Goal: Task Accomplishment & Management: Manage account settings

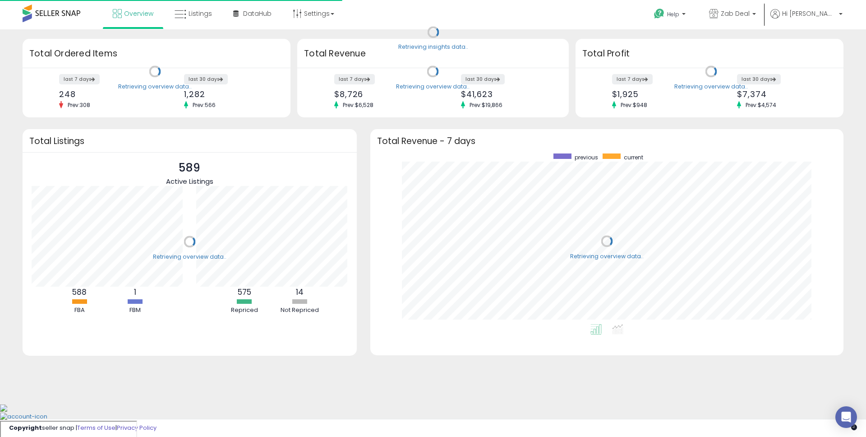
scroll to position [171, 455]
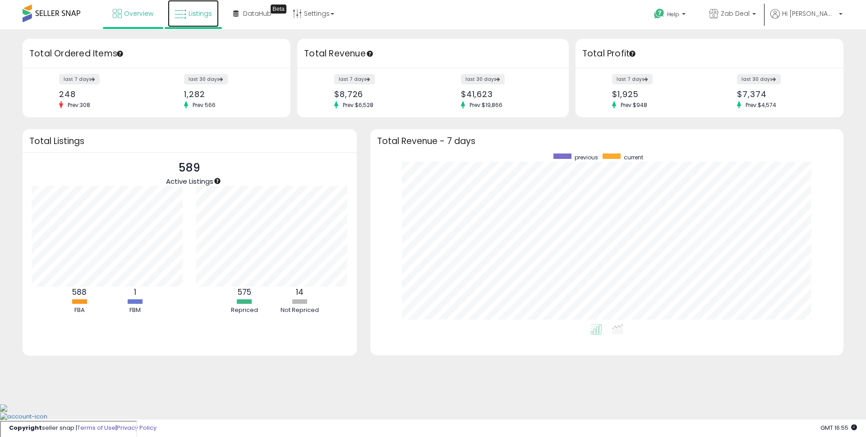
click at [195, 14] on span "Listings" at bounding box center [200, 13] width 23 height 9
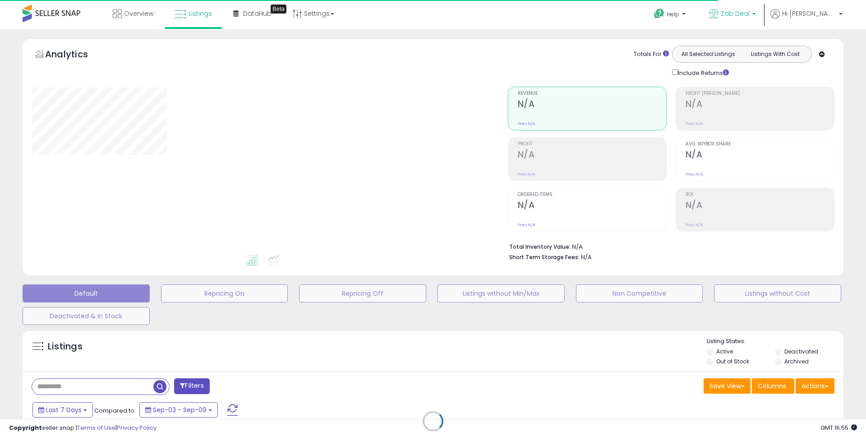
click at [763, 23] on link "Zab Deal" at bounding box center [733, 14] width 60 height 29
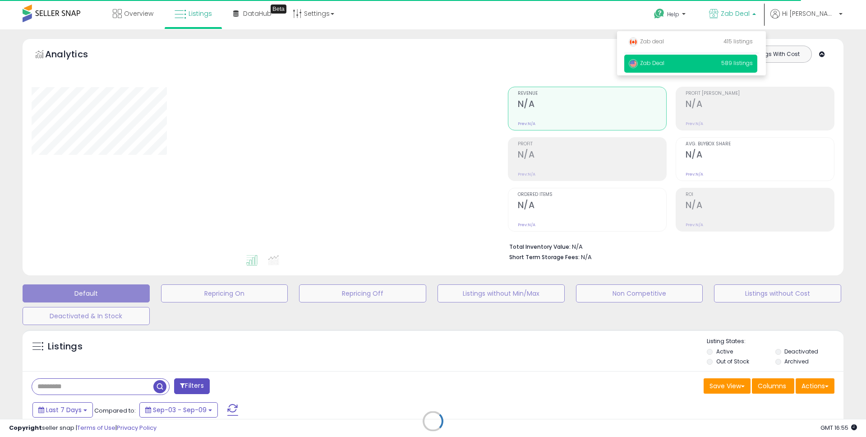
click at [763, 8] on link "Zab Deal" at bounding box center [733, 14] width 60 height 29
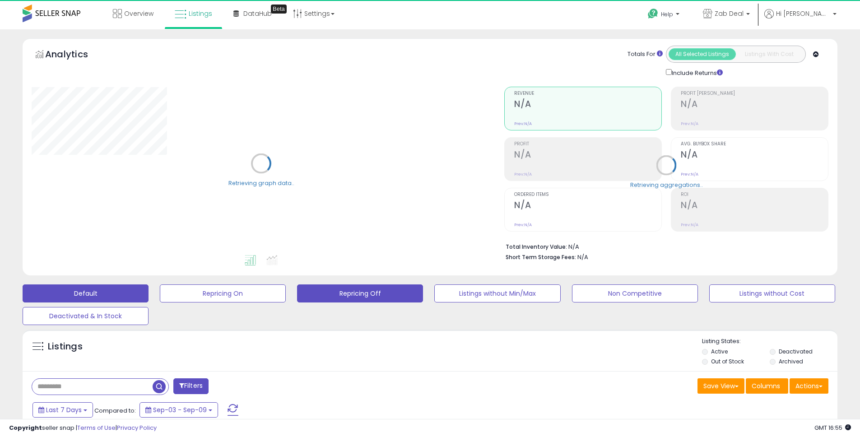
click at [371, 292] on button "Repricing Off" at bounding box center [360, 293] width 126 height 18
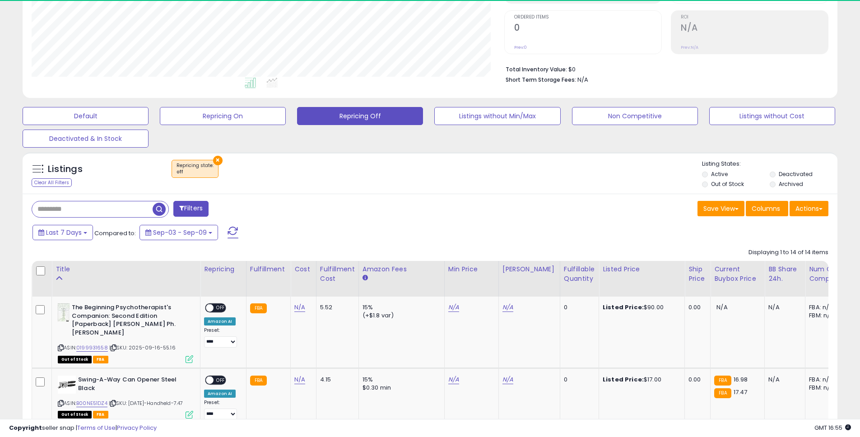
scroll to position [185, 472]
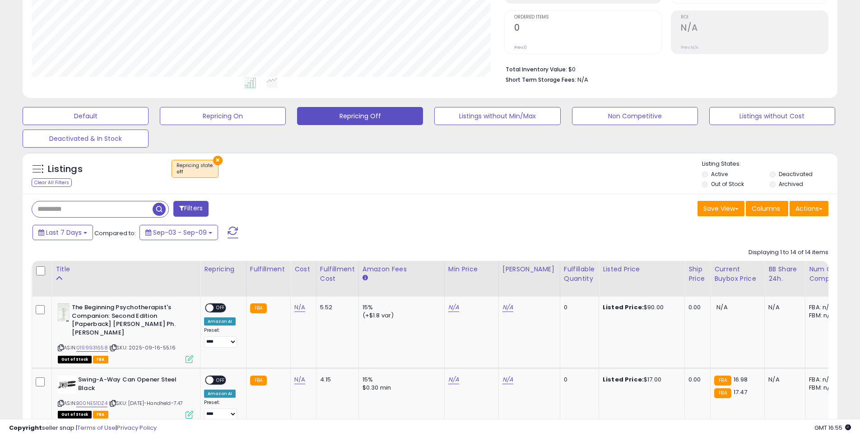
click at [716, 184] on label "Out of Stock" at bounding box center [727, 184] width 33 height 8
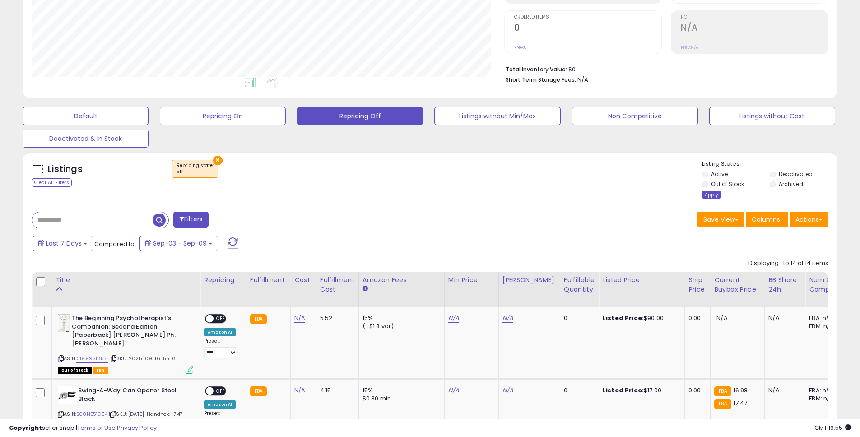
click at [705, 193] on div "Apply" at bounding box center [711, 194] width 19 height 9
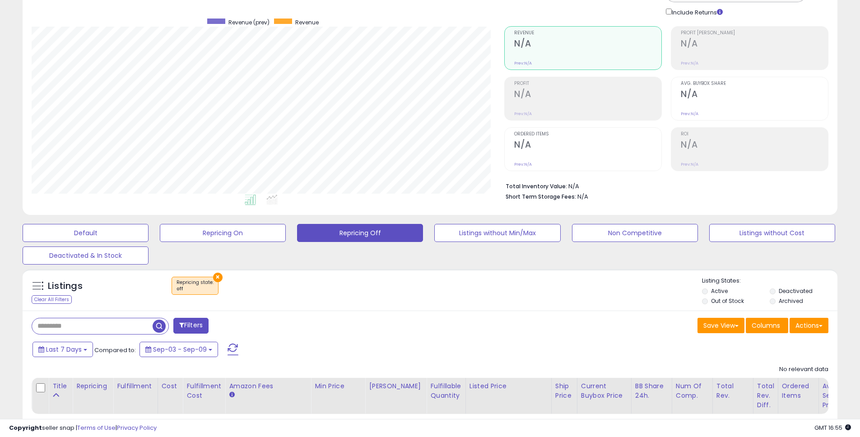
scroll to position [0, 0]
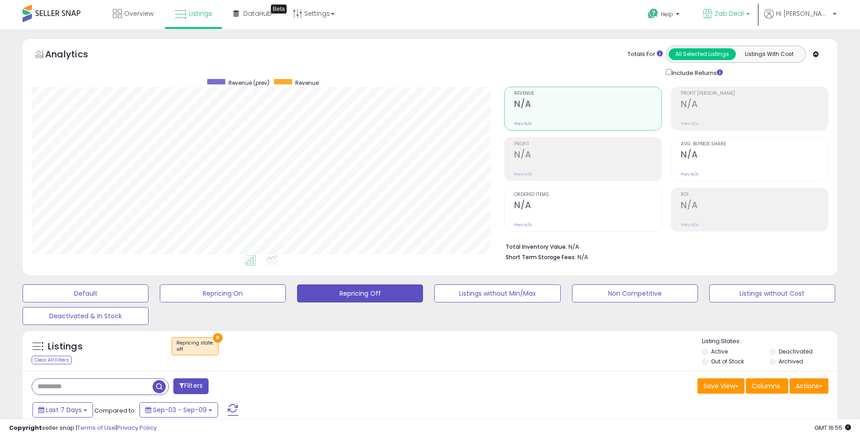
click at [749, 11] on p "Zab Deal" at bounding box center [726, 14] width 47 height 11
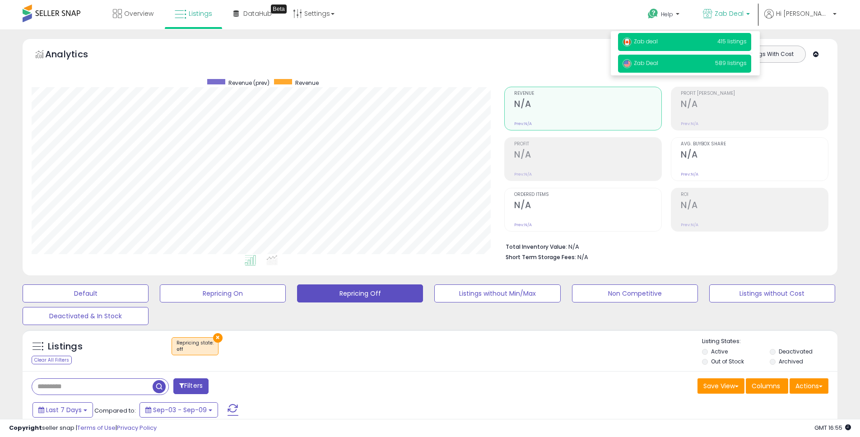
click at [702, 38] on p "Zab deal 415 listings" at bounding box center [684, 42] width 133 height 18
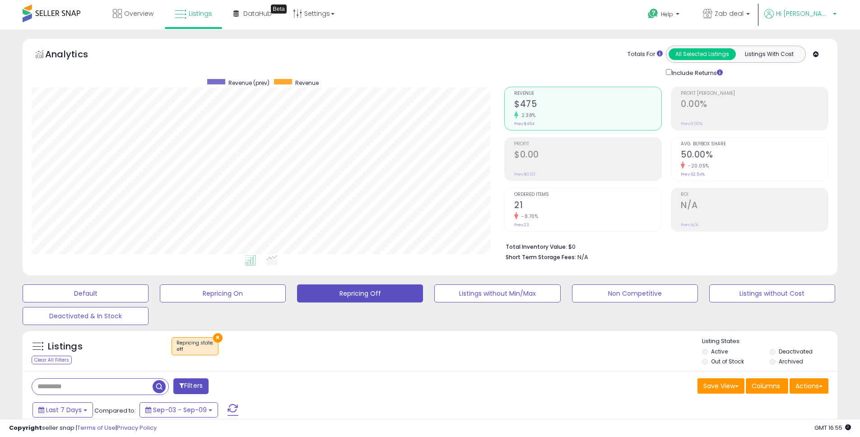
click at [810, 17] on span "Hi [PERSON_NAME]" at bounding box center [803, 13] width 54 height 9
click at [805, 98] on p "Logout" at bounding box center [816, 96] width 24 height 9
click at [808, 98] on link "Logout" at bounding box center [816, 95] width 20 height 9
